Goal: Task Accomplishment & Management: Manage account settings

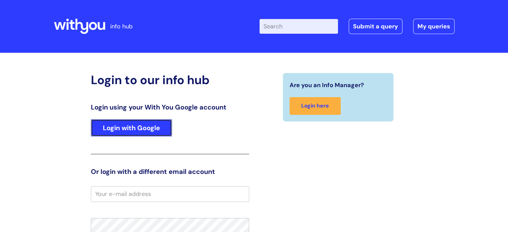
click at [156, 125] on link "Login with Google" at bounding box center [131, 127] width 81 height 17
